Goal: Book appointment/travel/reservation

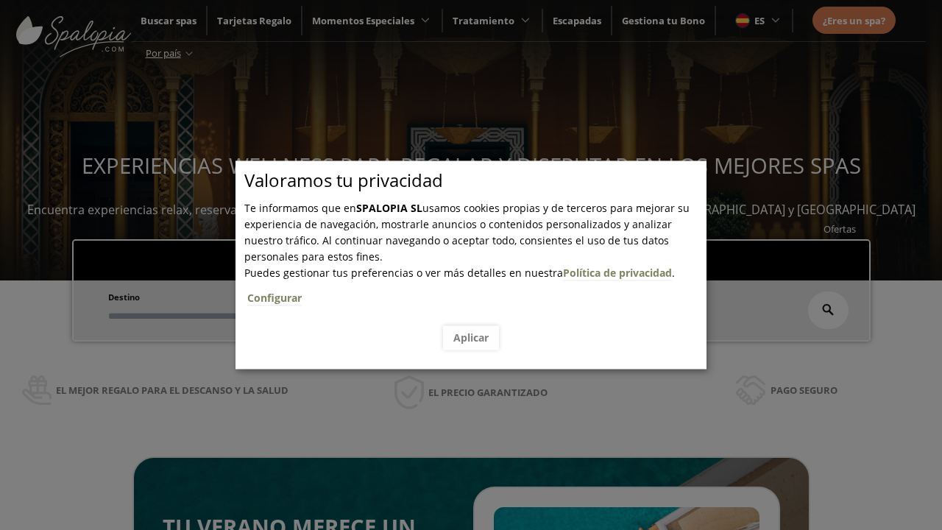
click at [449, 258] on span "Escapadas" at bounding box center [449, 256] width 49 height 13
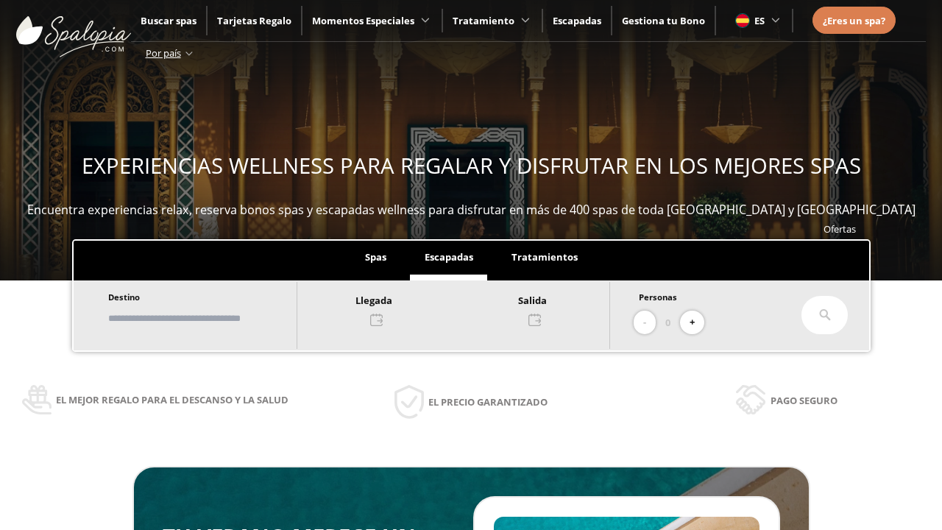
click at [208, 318] on input "text" at bounding box center [195, 319] width 183 height 26
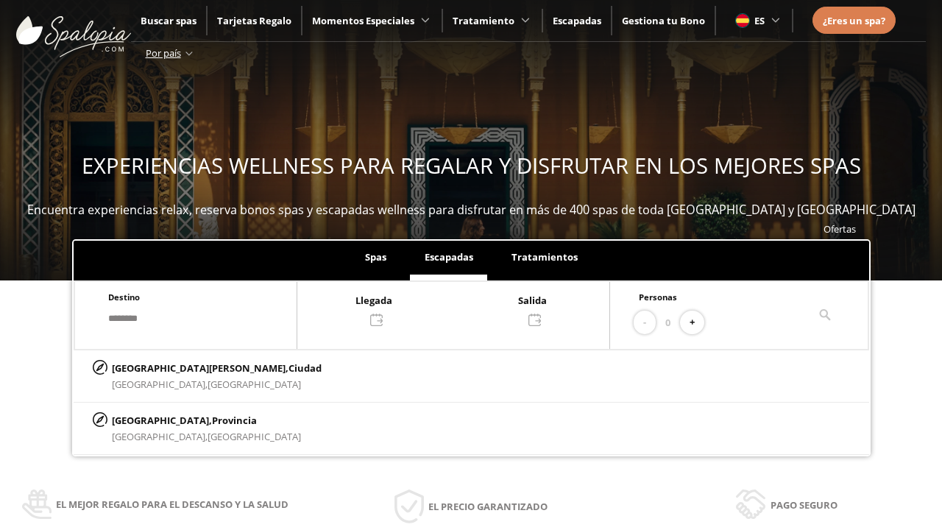
click at [468, 308] on div at bounding box center [453, 309] width 312 height 35
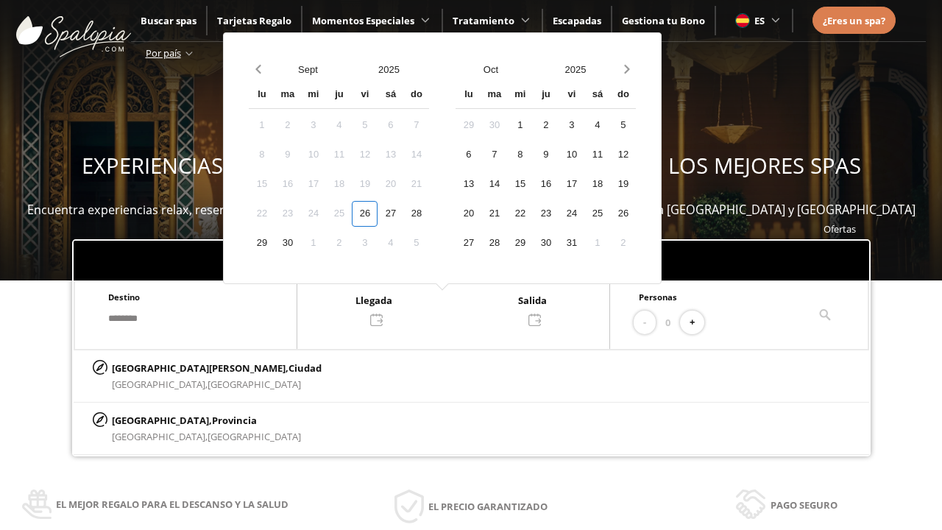
click at [429, 214] on div "28" at bounding box center [416, 214] width 26 height 26
click at [275, 243] on div "29" at bounding box center [262, 243] width 26 height 26
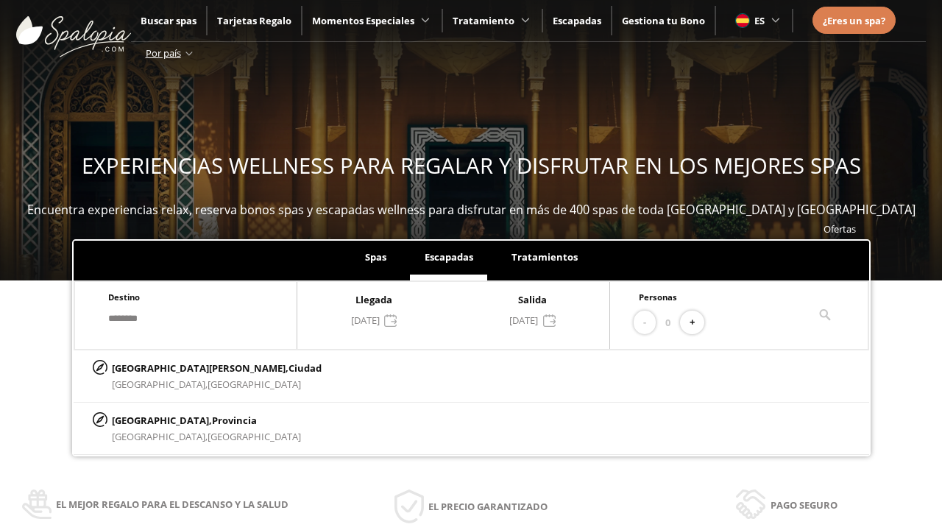
click at [697, 322] on button "+" at bounding box center [692, 323] width 24 height 24
click at [185, 367] on p "[GEOGRAPHIC_DATA][PERSON_NAME], [GEOGRAPHIC_DATA]" at bounding box center [217, 368] width 210 height 16
type input "**********"
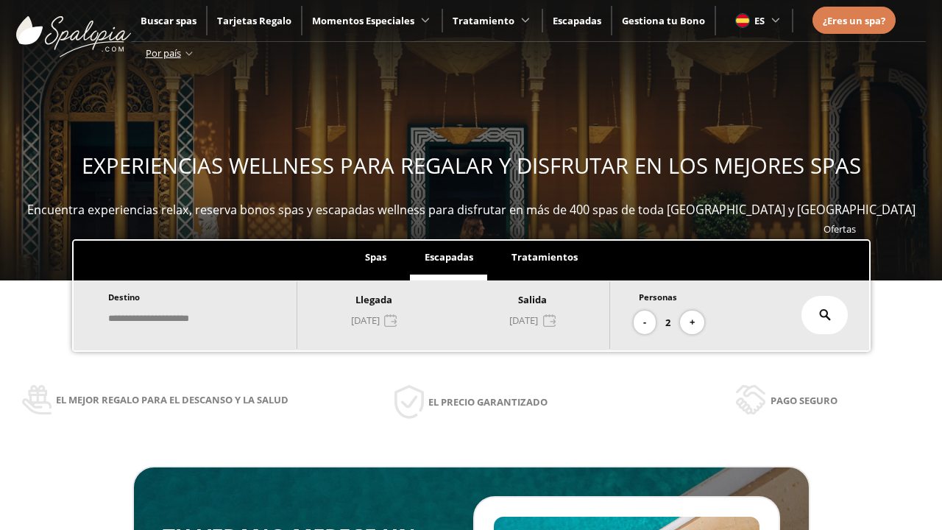
click at [825, 315] on icon at bounding box center [825, 315] width 12 height 12
